Goal: Find specific page/section: Find specific page/section

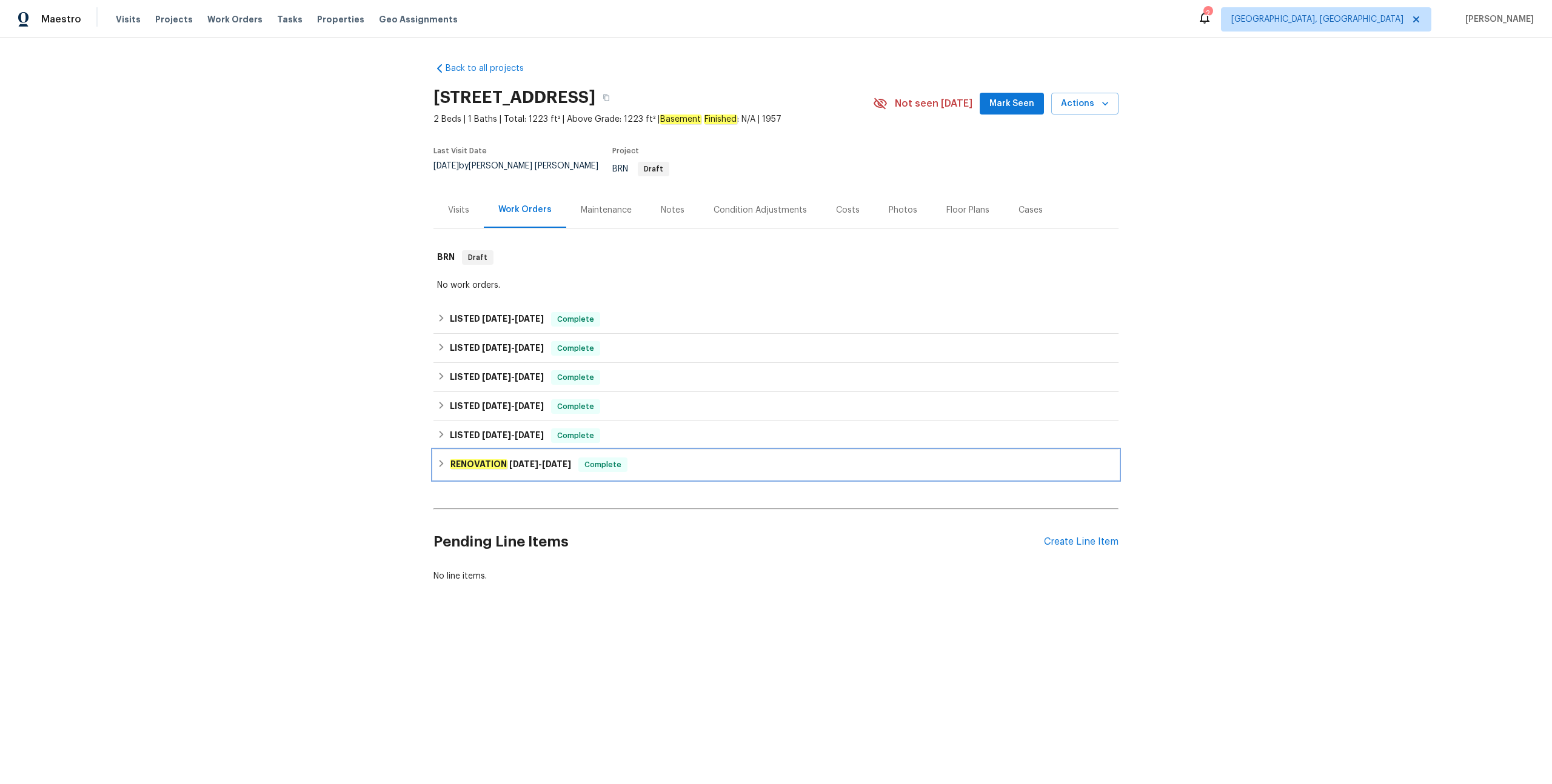
click at [640, 457] on div "RENOVATION [DATE] - [DATE] Complete" at bounding box center [776, 465] width 678 height 14
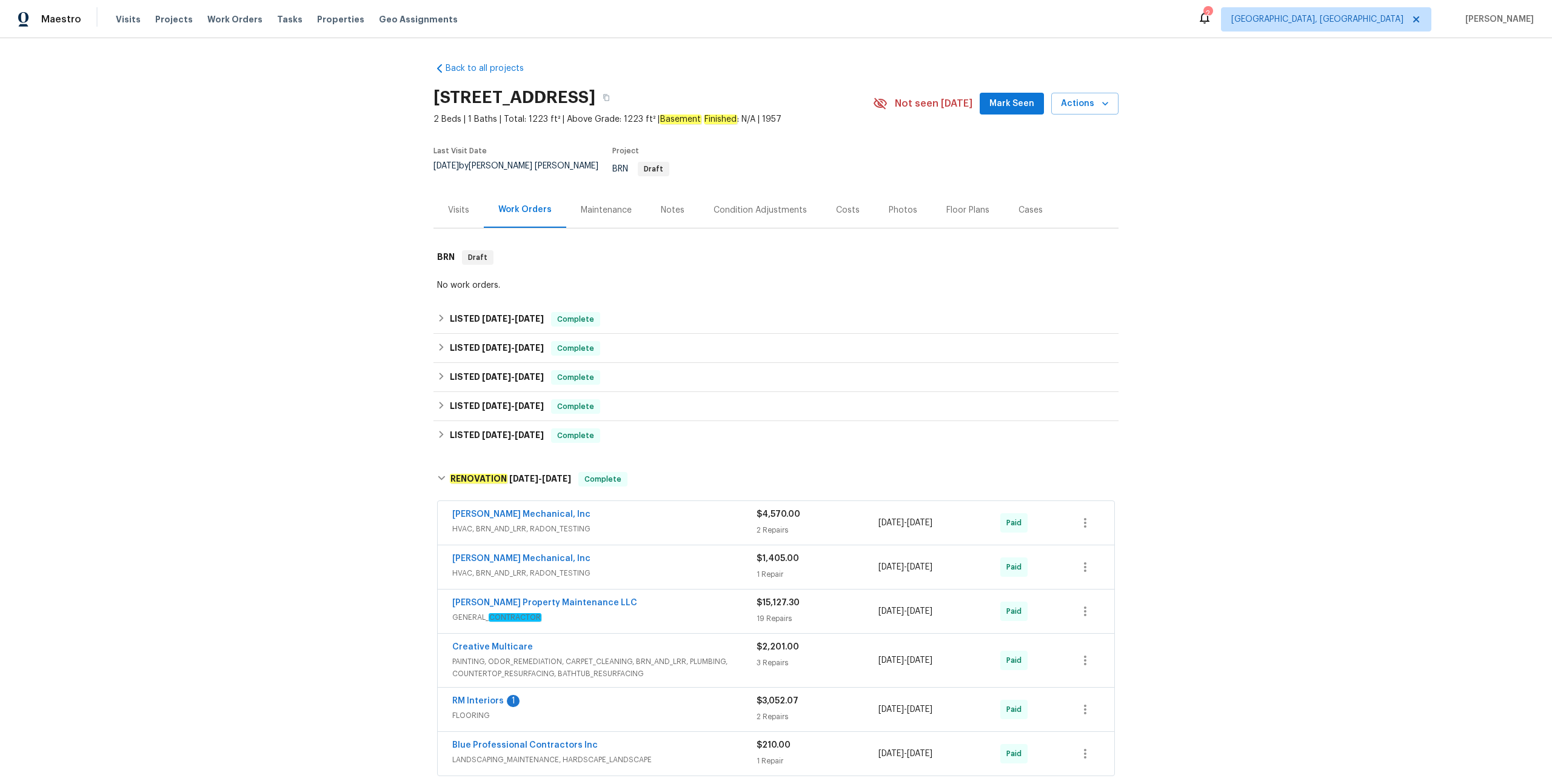
click at [685, 510] on div "[PERSON_NAME] Mechanical, Inc" at bounding box center [604, 515] width 304 height 14
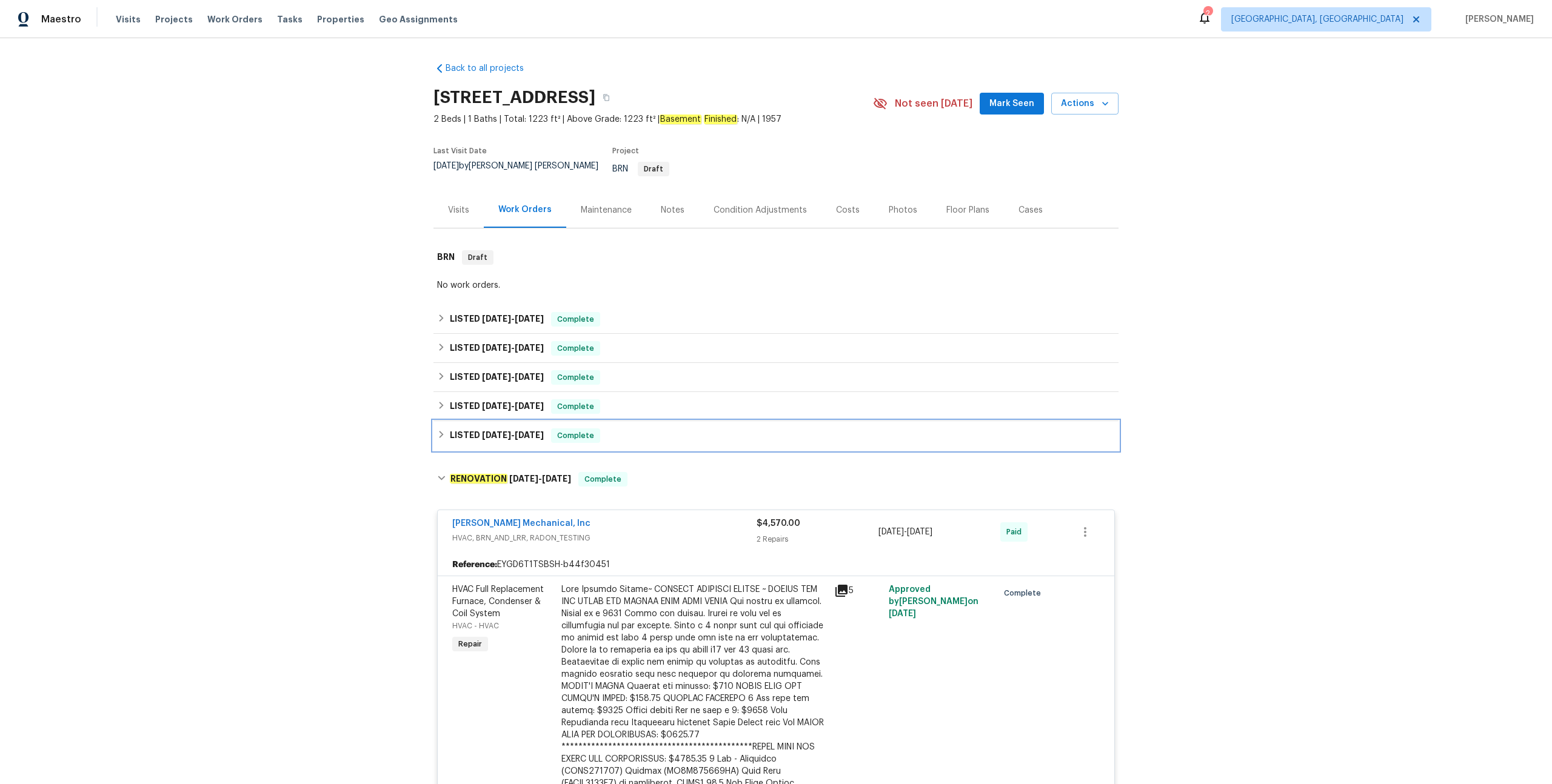
click at [629, 429] on div "LISTED 12/31/24 - 1/3/25 Complete" at bounding box center [776, 436] width 678 height 14
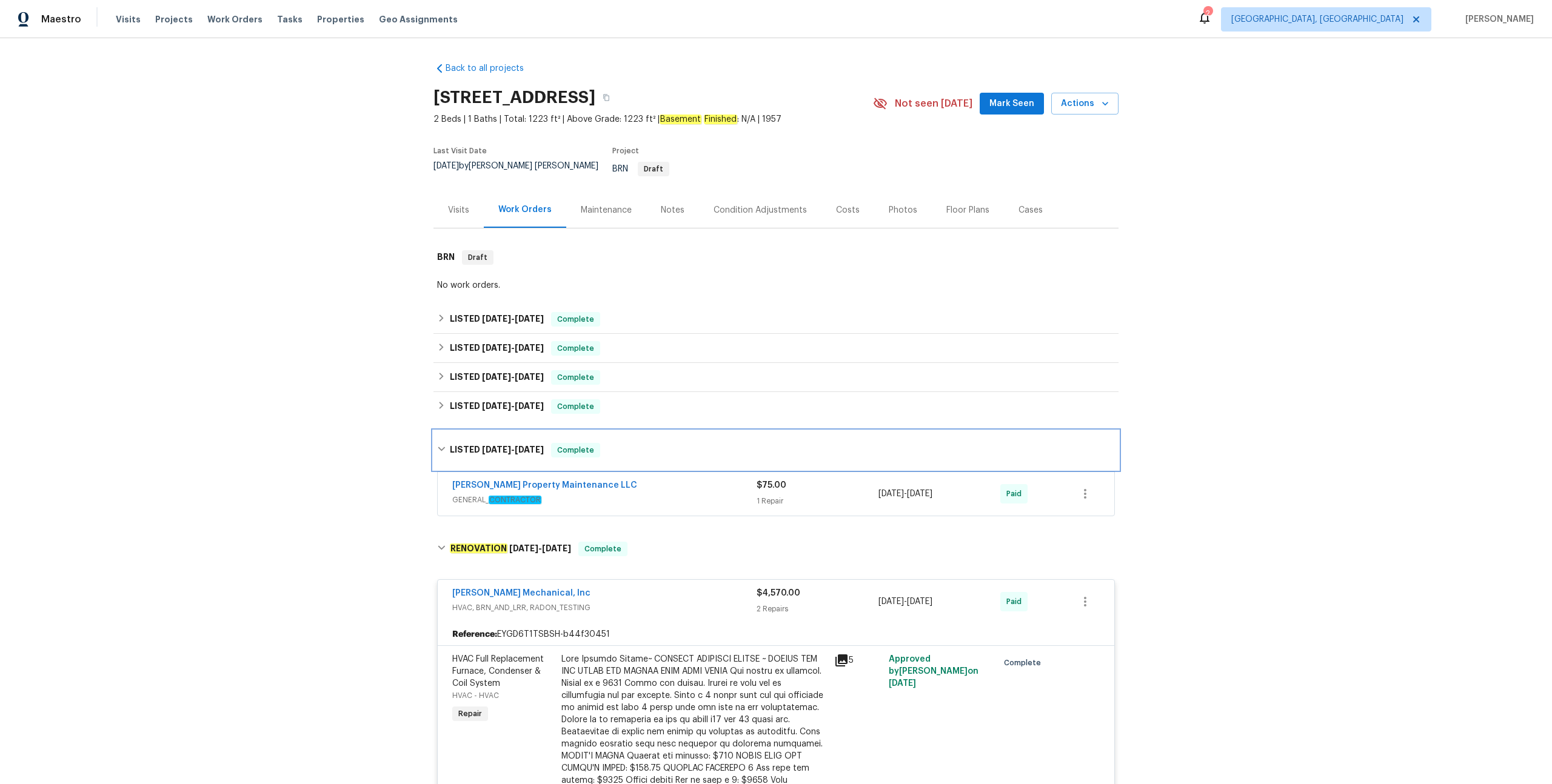
click at [629, 431] on div "LISTED 12/31/24 - 1/3/25 Complete" at bounding box center [776, 450] width 685 height 39
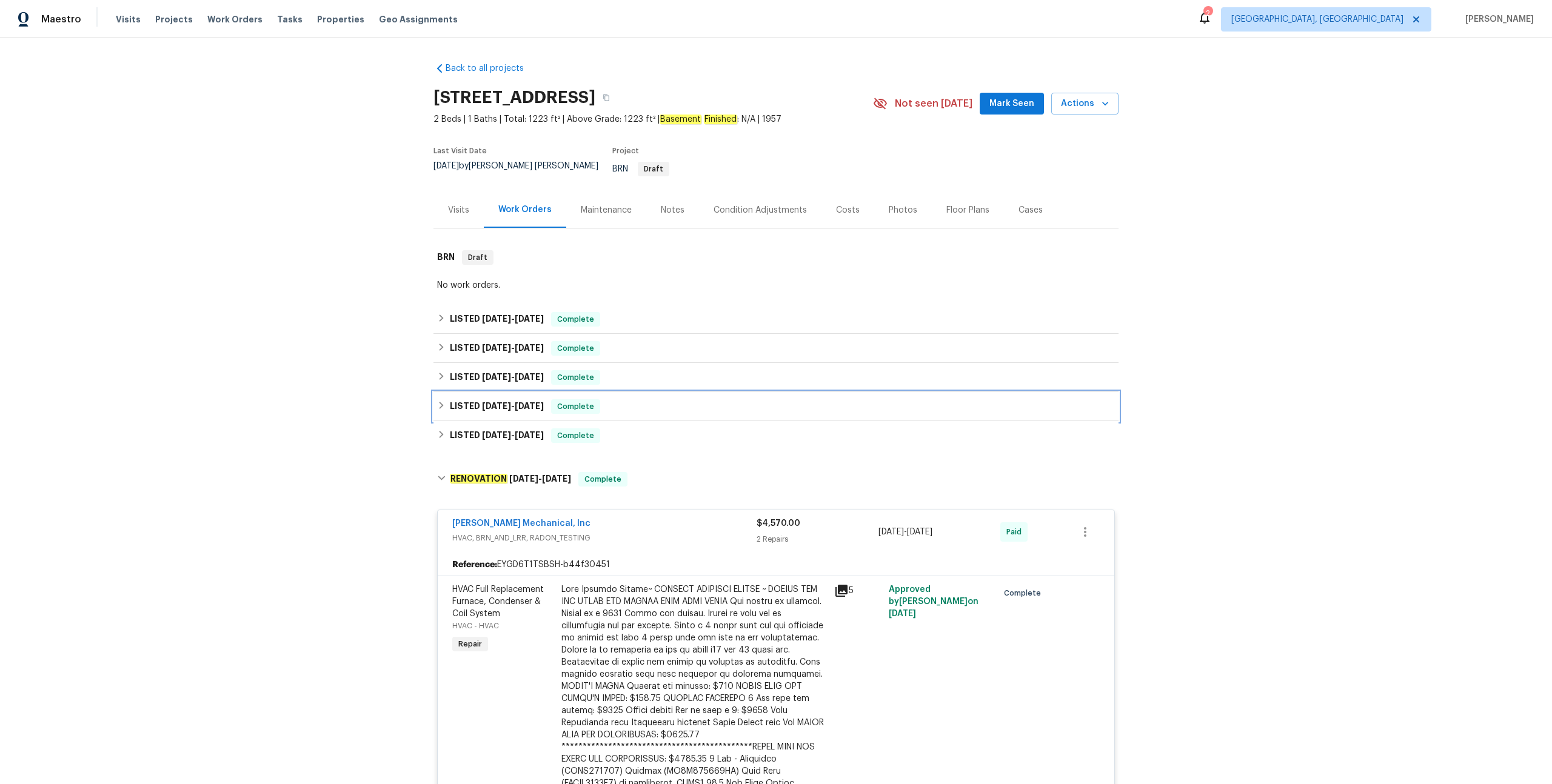
click at [627, 392] on div "LISTED 3/12/25 - 3/12/25 Complete" at bounding box center [776, 407] width 685 height 29
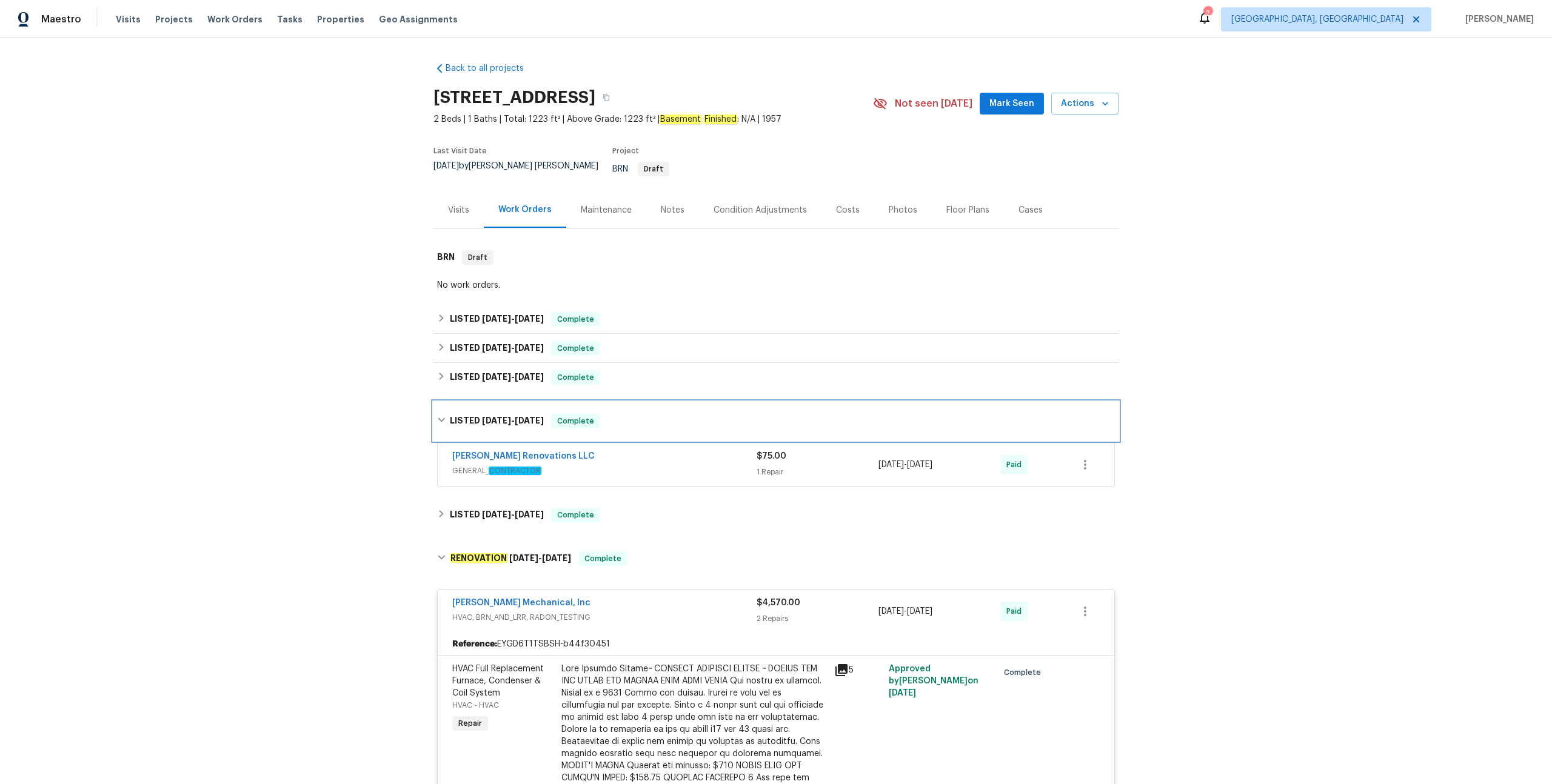
click at [628, 402] on div "LISTED 3/12/25 - 3/12/25 Complete" at bounding box center [776, 421] width 685 height 39
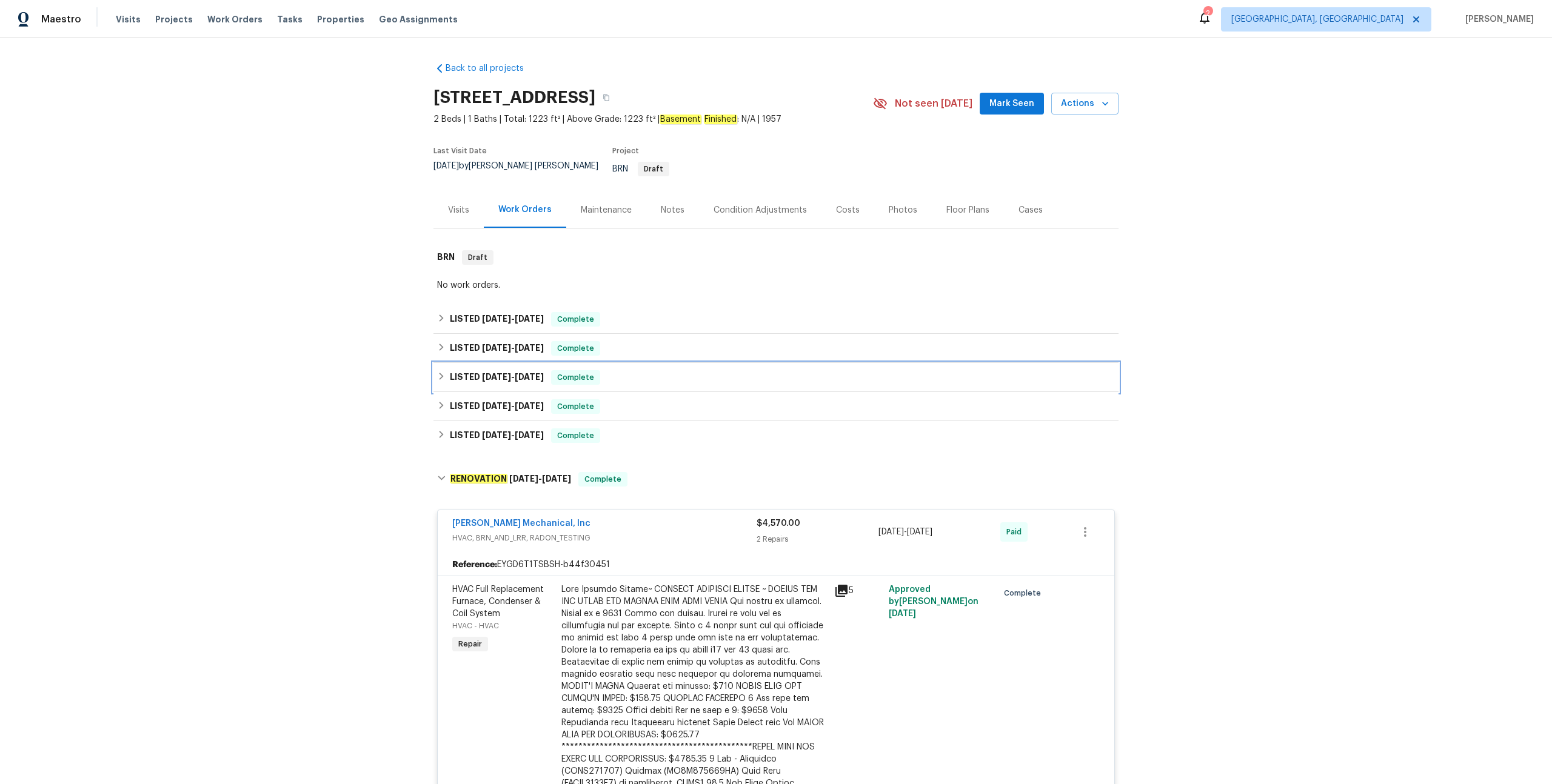
click at [631, 371] on div "LISTED 3/25/25 - 4/4/25 Complete" at bounding box center [776, 378] width 678 height 14
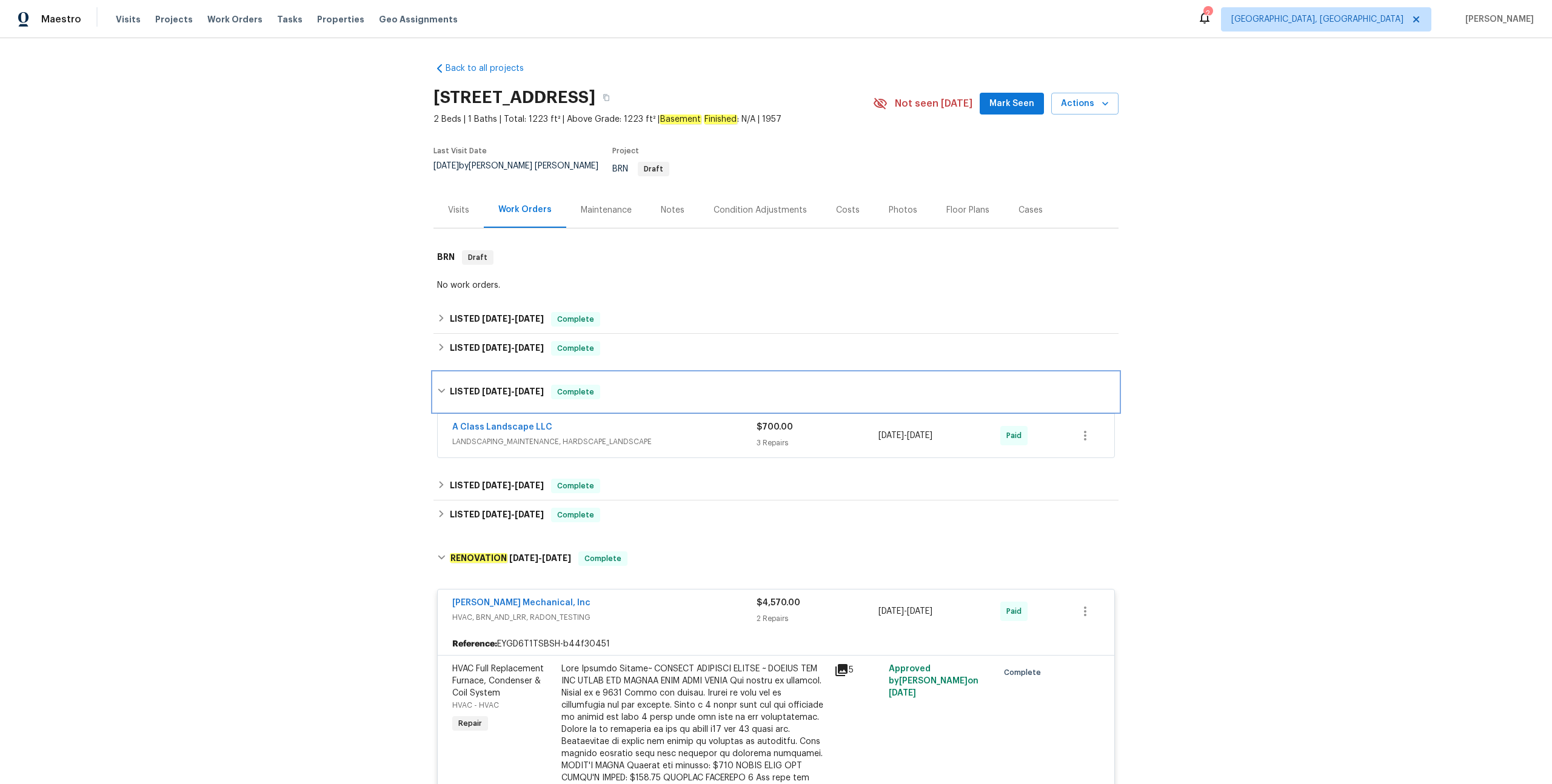
click at [631, 373] on div "LISTED 3/25/25 - 4/4/25 Complete" at bounding box center [776, 392] width 685 height 39
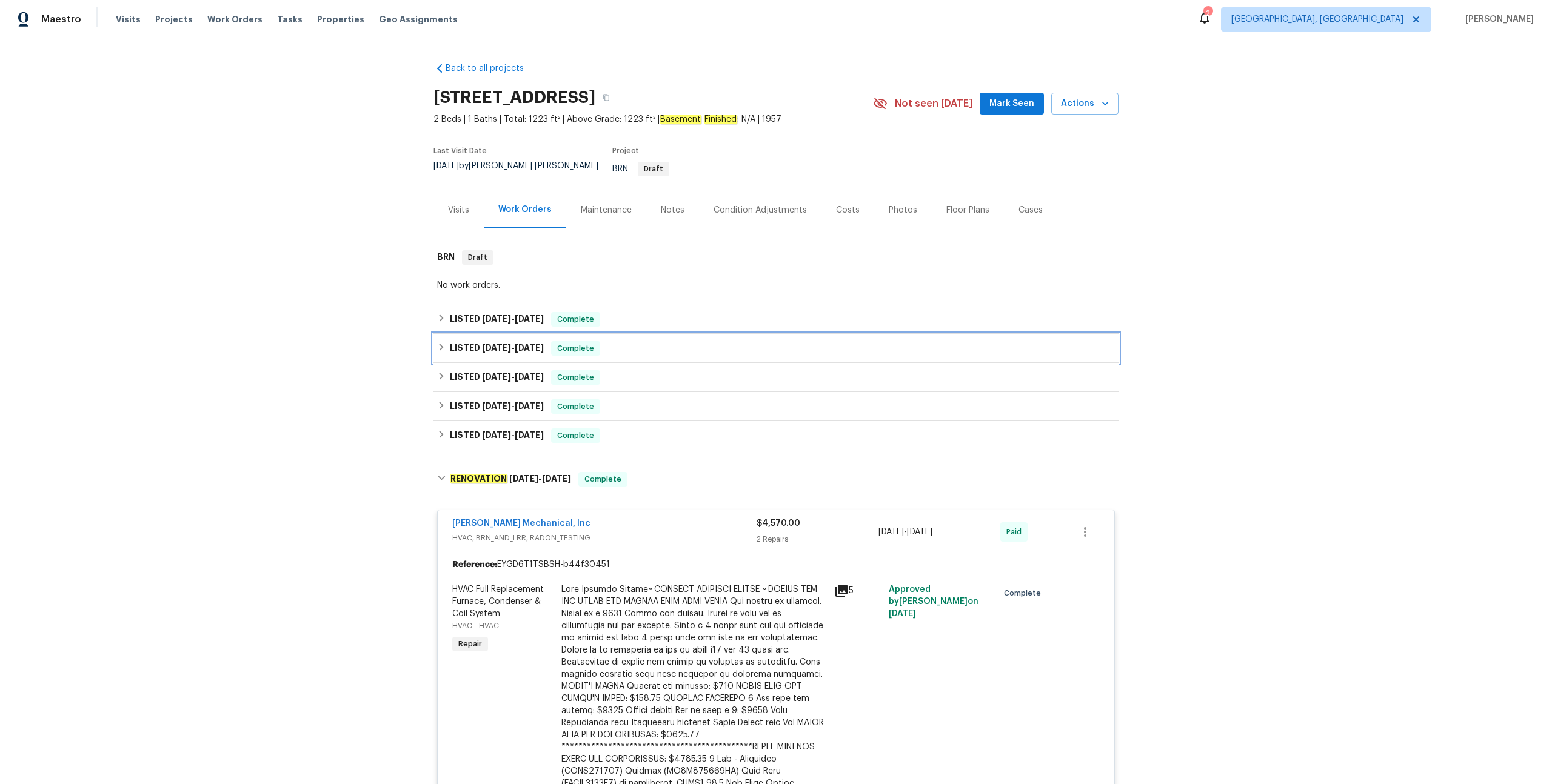
click at [637, 341] on div "LISTED 4/4/25 - 4/29/25 Complete" at bounding box center [776, 348] width 678 height 14
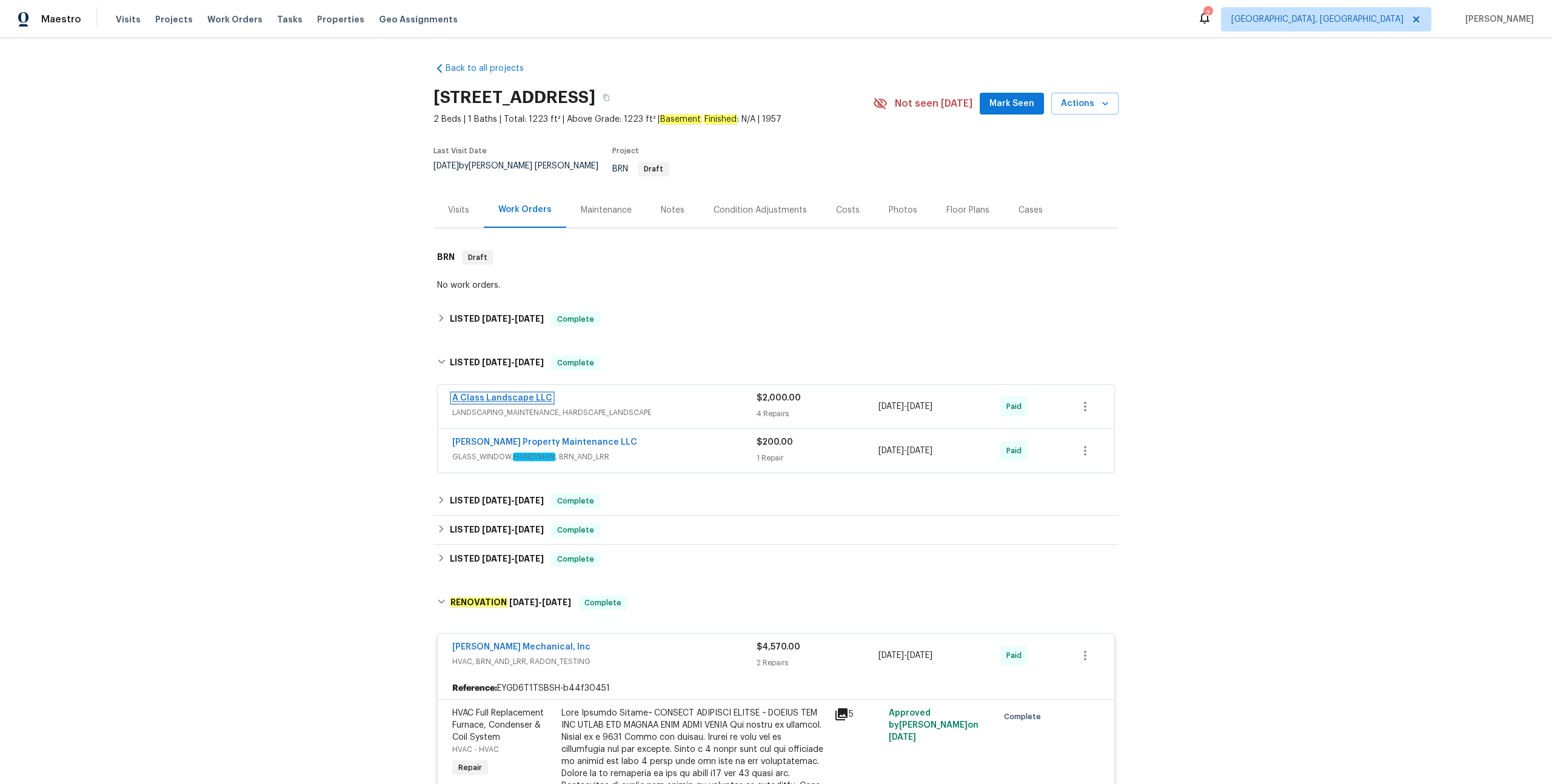
click at [531, 394] on link "A Class Landscape LLC" at bounding box center [502, 398] width 100 height 9
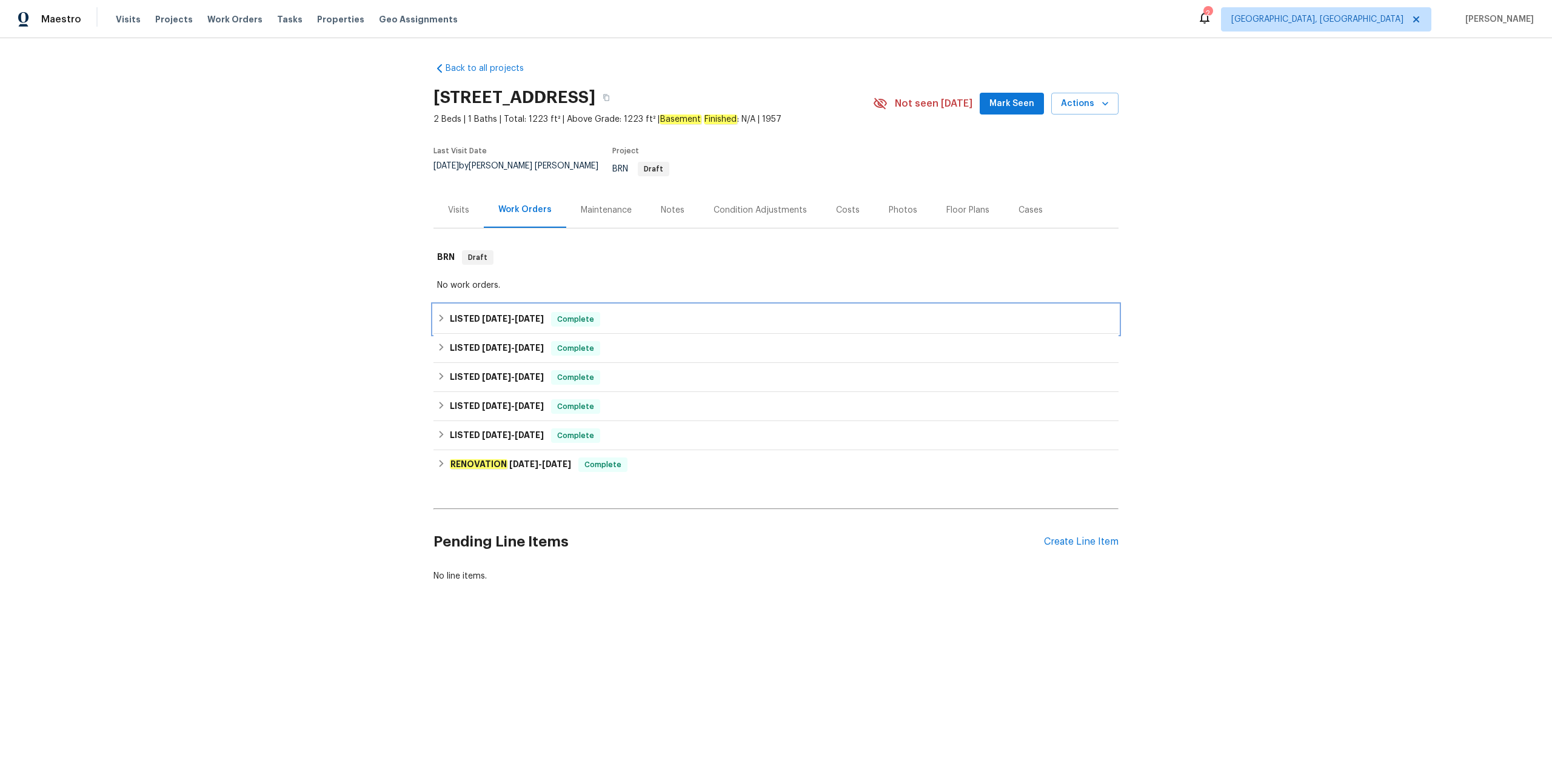
click at [662, 305] on div "LISTED [DATE] - [DATE] Complete" at bounding box center [776, 319] width 685 height 29
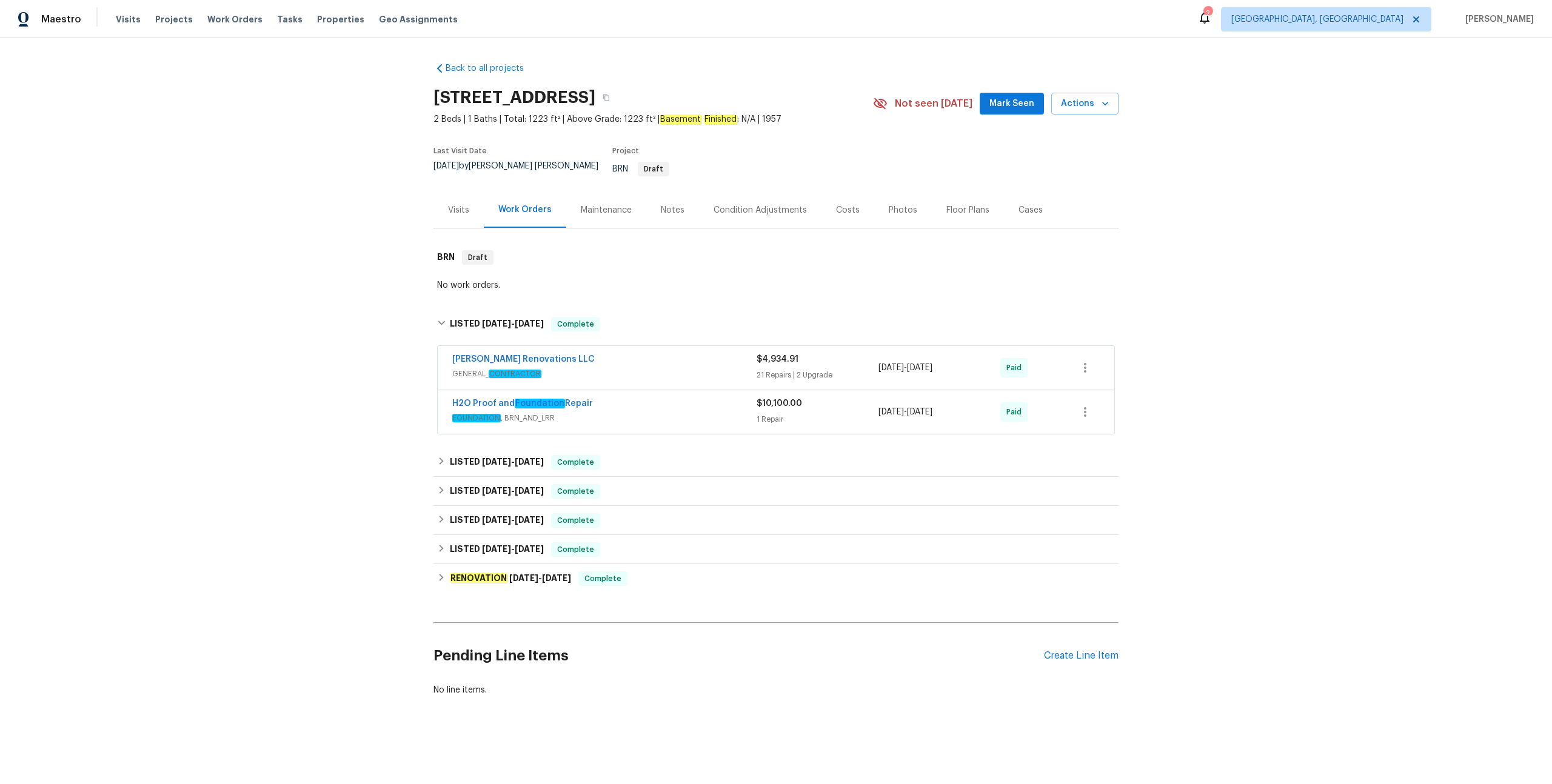
click at [614, 353] on div "[PERSON_NAME] Renovations LLC" at bounding box center [604, 361] width 304 height 14
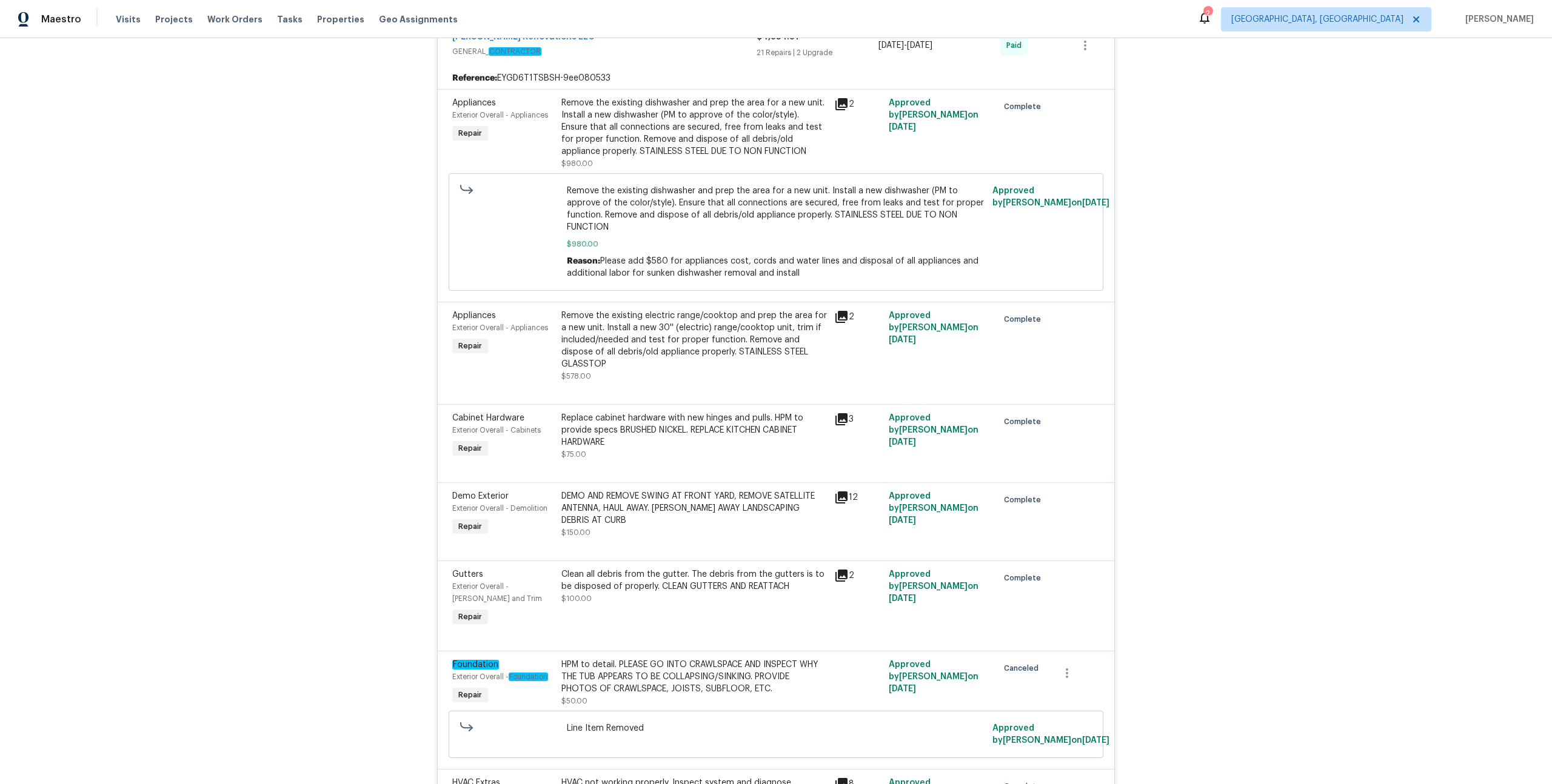
scroll to position [214, 0]
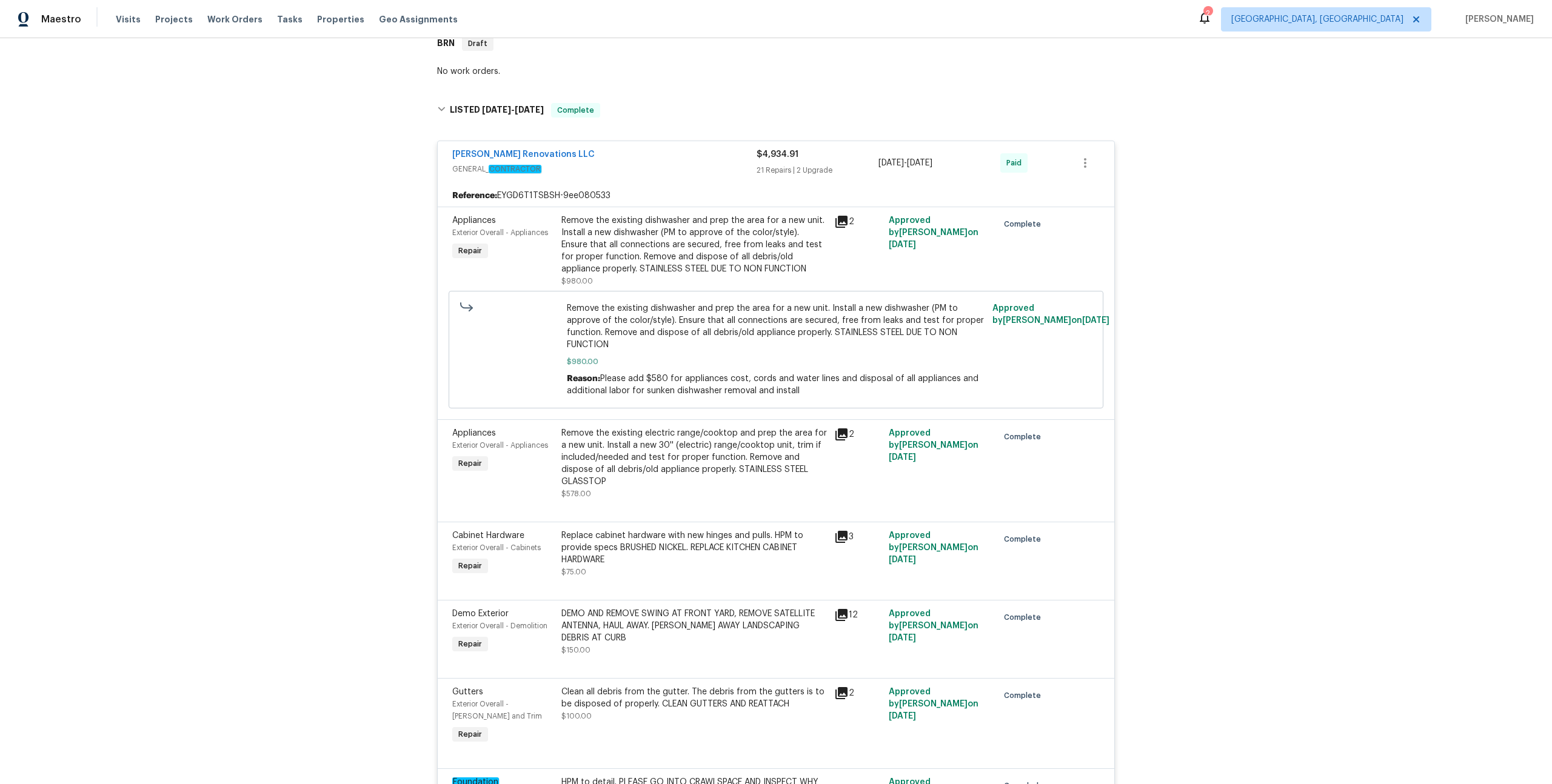
click at [737, 149] on div "[PERSON_NAME] Renovations LLC" at bounding box center [604, 156] width 304 height 14
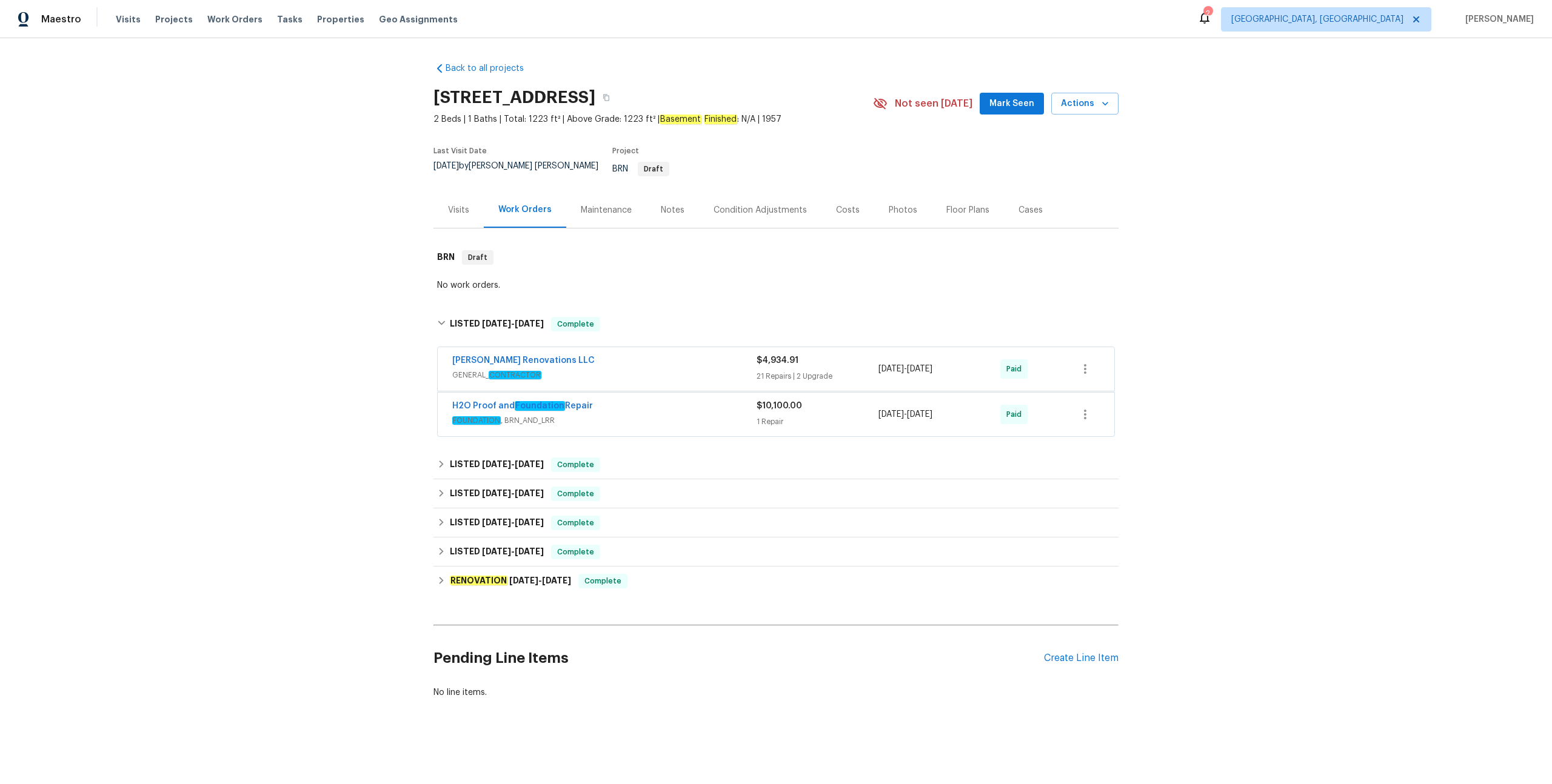
scroll to position [0, 0]
